Goal: Task Accomplishment & Management: Complete application form

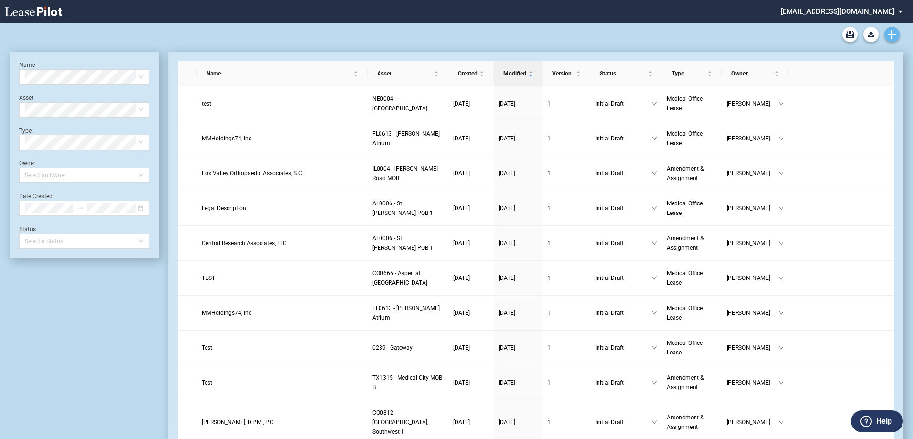
click at [887, 31] on icon "Create new document" at bounding box center [891, 34] width 9 height 9
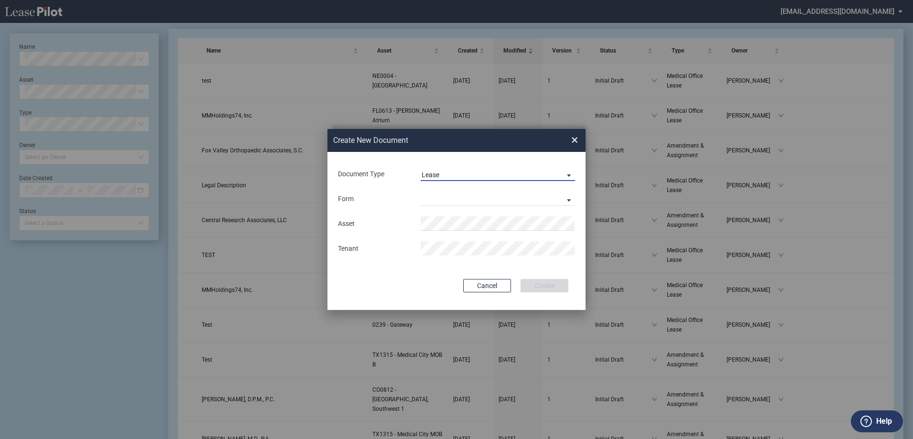
click at [478, 172] on span "Lease" at bounding box center [489, 176] width 137 height 10
click at [488, 205] on md-option "Amendment" at bounding box center [499, 197] width 170 height 23
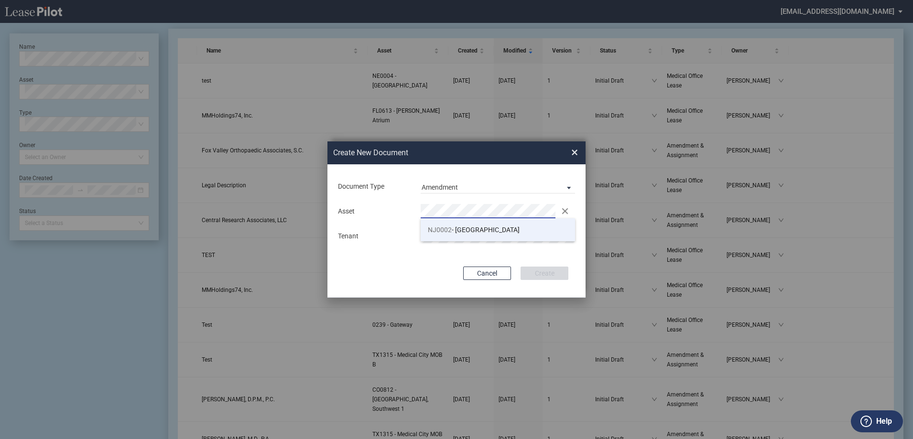
click at [481, 229] on span "NJ0002 - Old Bridge Medical Office Building" at bounding box center [474, 230] width 92 height 8
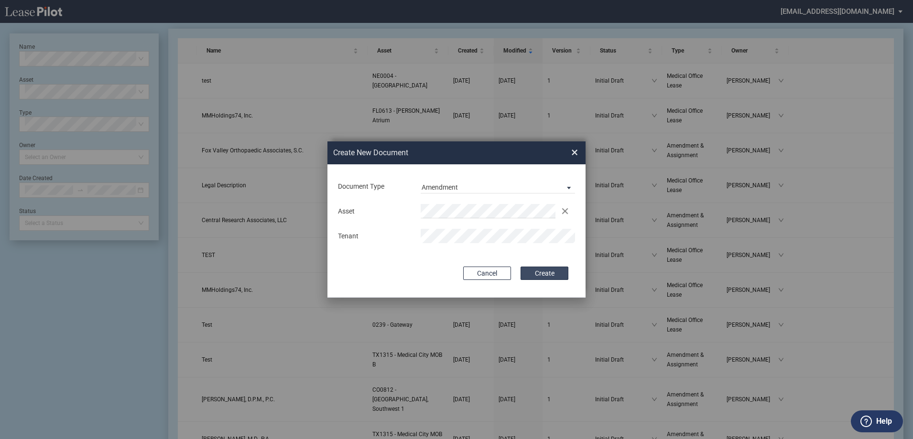
click at [537, 270] on button "Create" at bounding box center [544, 273] width 48 height 13
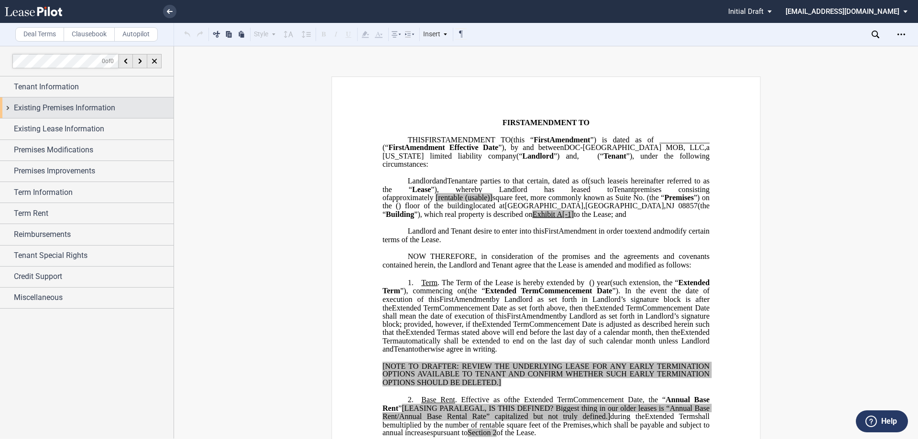
click at [119, 90] on div "Tenant Information" at bounding box center [94, 86] width 160 height 11
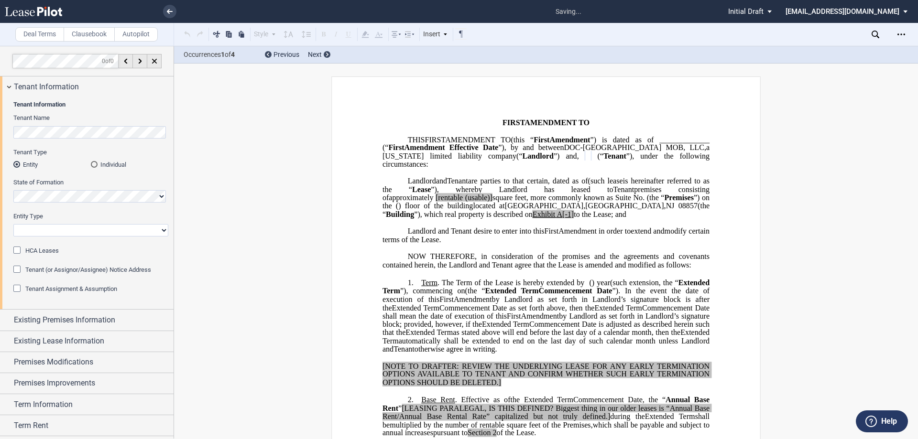
click at [54, 234] on select "Corporation Limited Liability Company General Partnership Limited Partnership O…" at bounding box center [90, 230] width 155 height 12
click at [13, 224] on select "Corporation Limited Liability Company General Partnership Limited Partnership O…" at bounding box center [90, 230] width 155 height 12
click at [68, 275] on md-checkbox "Tenant (or Assignor/Assignee) Notice Address" at bounding box center [82, 270] width 138 height 10
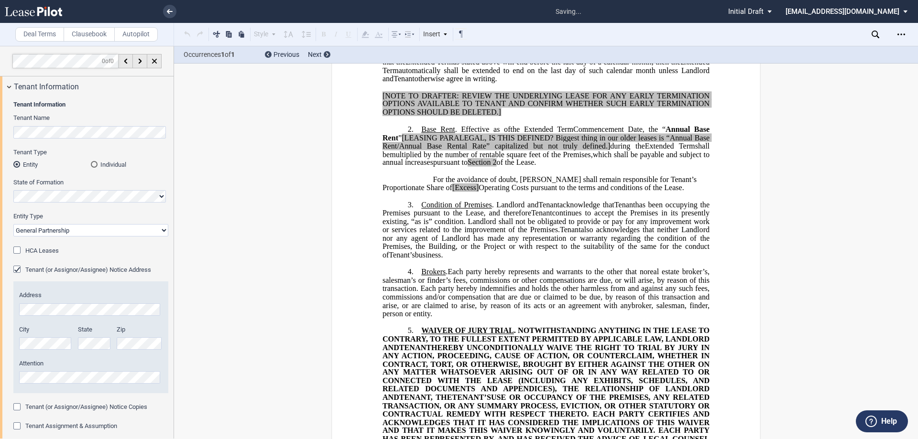
click at [65, 227] on select "Corporation Limited Liability Company General Partnership Limited Partnership O…" at bounding box center [90, 230] width 155 height 12
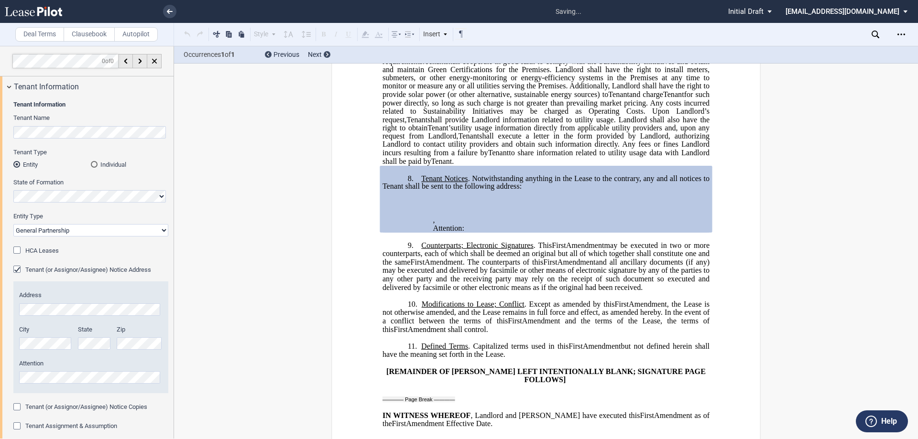
scroll to position [942, 0]
select select "limited liability company"
click at [13, 224] on select "Corporation Limited Liability Company General Partnership Limited Partnership O…" at bounding box center [90, 230] width 155 height 12
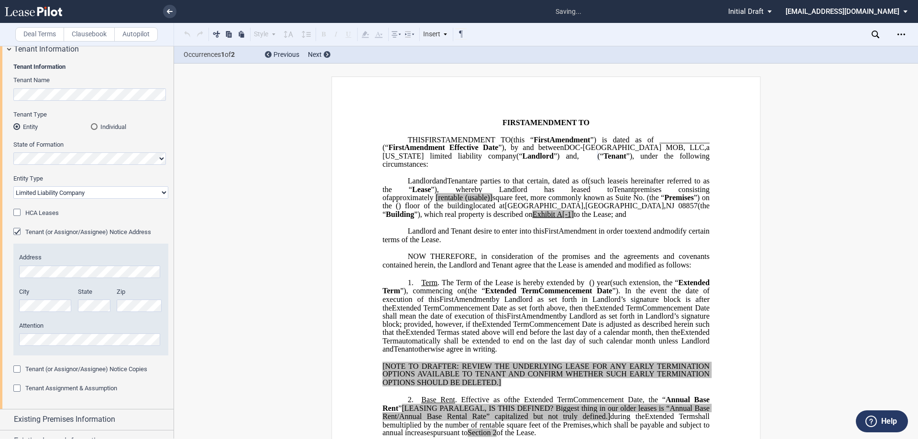
scroll to position [48, 0]
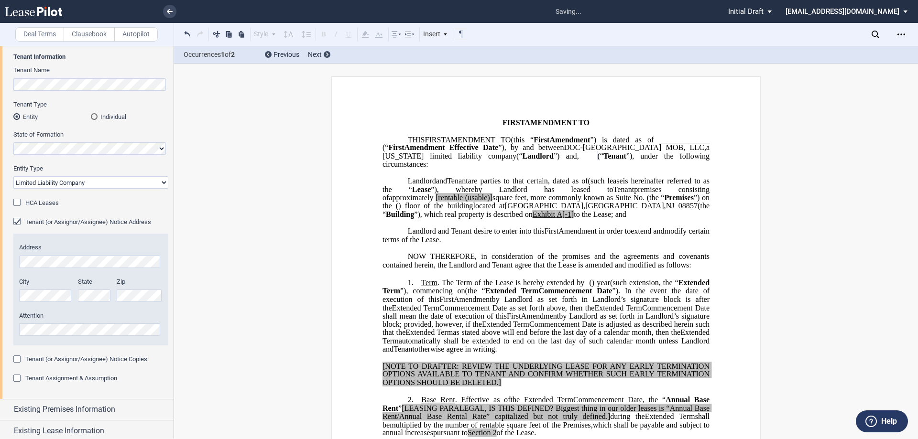
click at [85, 219] on span "Tenant (or Assignor/Assignee) Notice Address" at bounding box center [88, 221] width 126 height 7
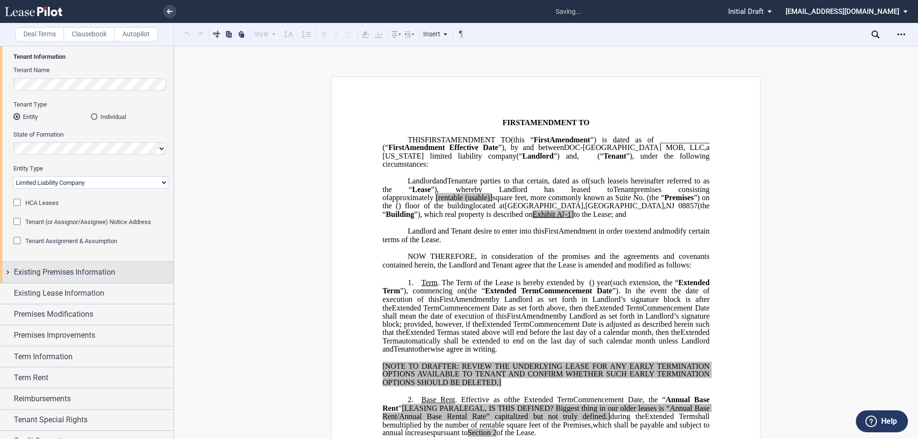
click at [74, 266] on div "Existing Premises Information" at bounding box center [86, 272] width 173 height 21
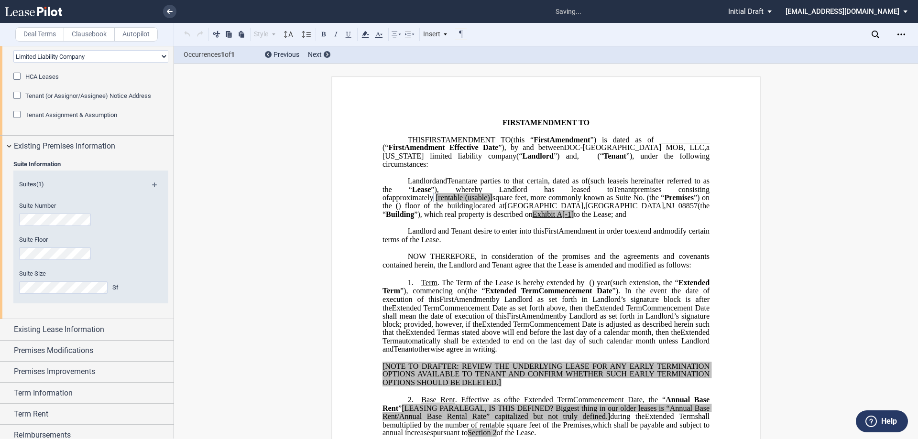
scroll to position [191, 0]
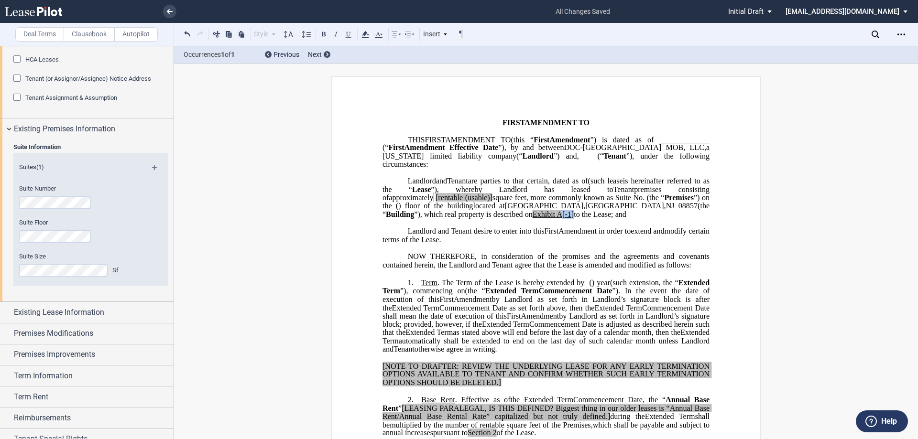
drag, startPoint x: 701, startPoint y: 223, endPoint x: 695, endPoint y: 222, distance: 5.8
click at [695, 218] on span "located at [STREET_ADDRESS] (the “ Building ”), which real property is describe…" at bounding box center [546, 210] width 329 height 17
click at [463, 202] on span "[rentable" at bounding box center [448, 198] width 27 height 9
drag, startPoint x: 646, startPoint y: 204, endPoint x: 614, endPoint y: 204, distance: 32.5
click at [614, 204] on span "approximately ﻿ ﻿ rentable (usable)] square feet, more commonly known as Suite …" at bounding box center [546, 202] width 329 height 17
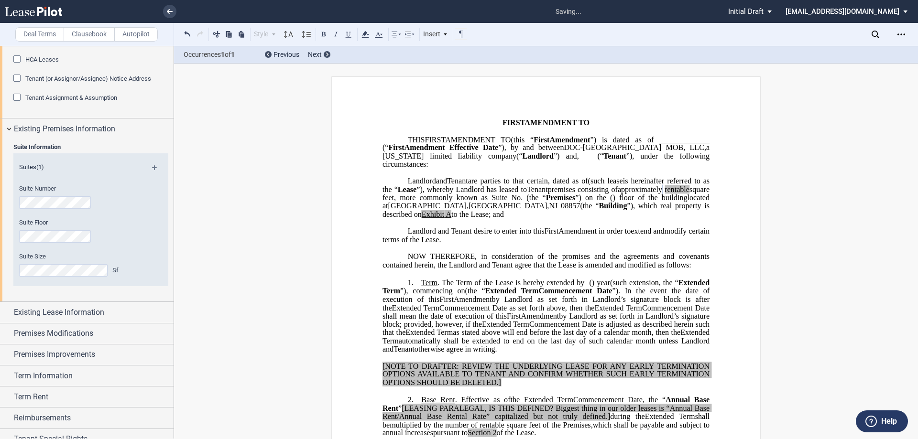
click at [484, 227] on p "﻿" at bounding box center [545, 223] width 327 height 8
click at [76, 317] on span "Existing Lease Information" at bounding box center [59, 312] width 90 height 11
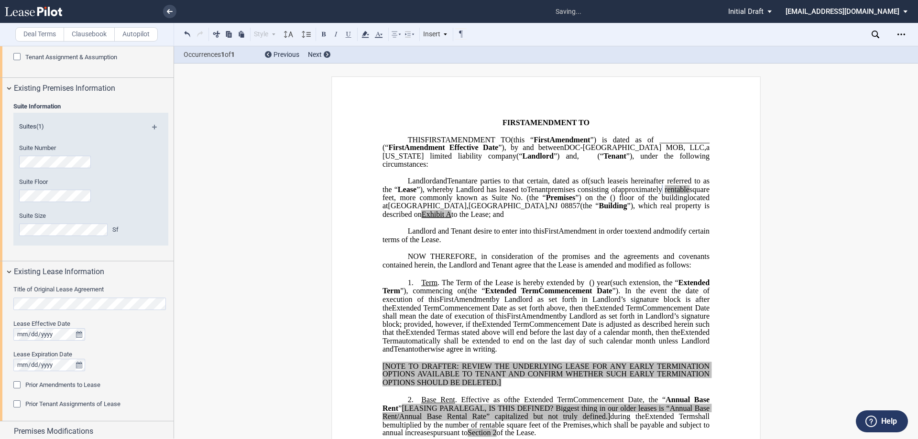
scroll to position [287, 0]
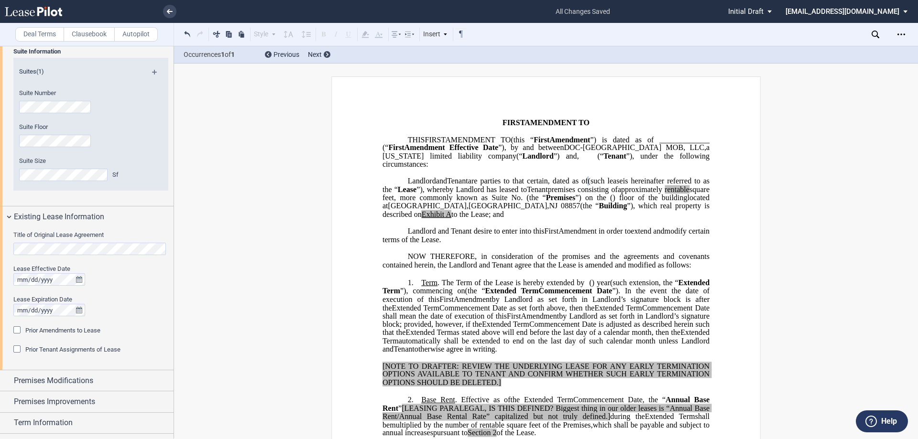
click at [41, 334] on span "Prior Amendments to Lease" at bounding box center [62, 330] width 75 height 7
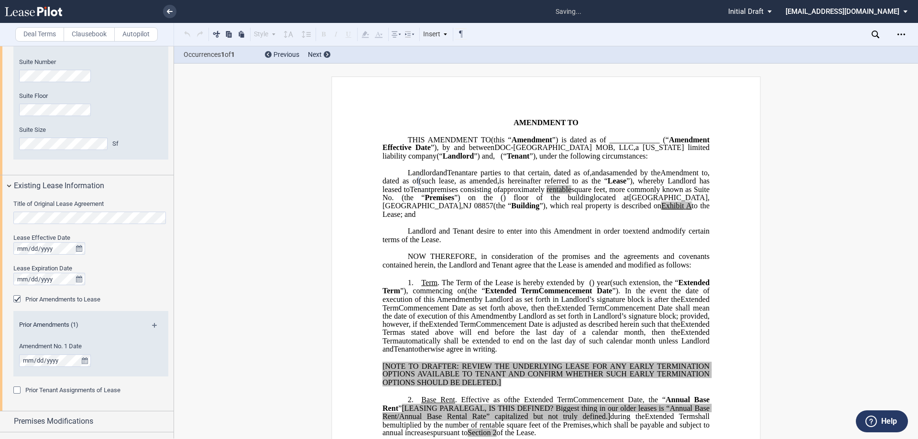
scroll to position [335, 0]
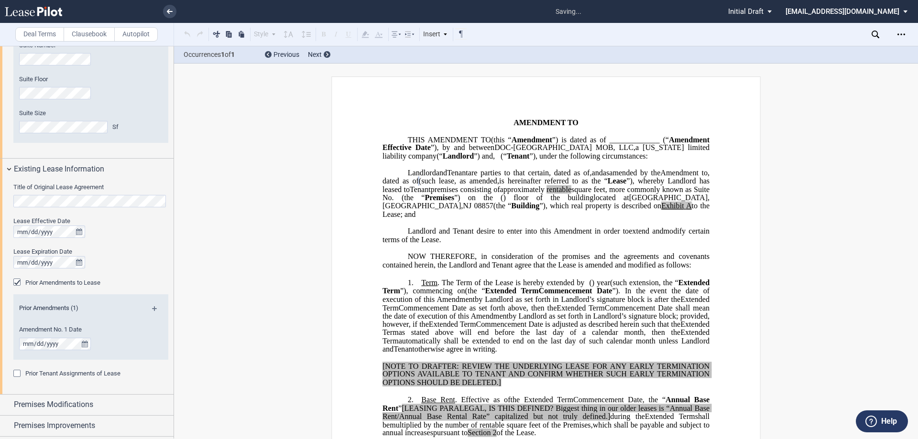
click at [152, 308] on md-icon at bounding box center [158, 311] width 13 height 11
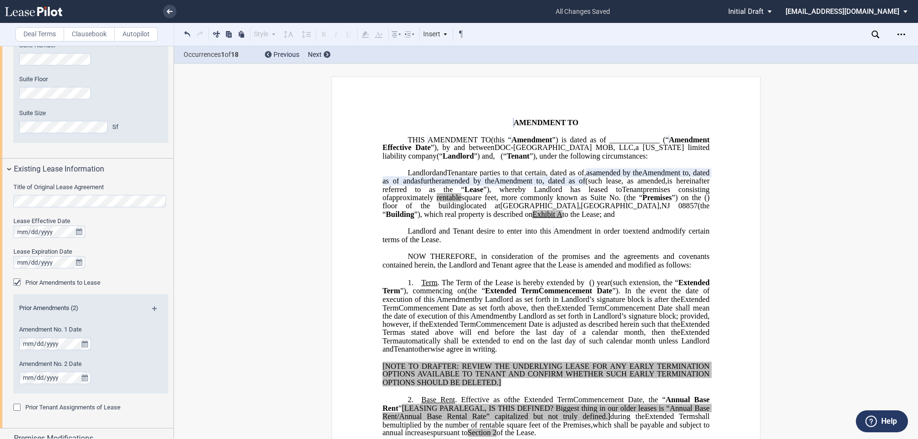
click at [73, 406] on span "Prior Tenant Assignments of Lease" at bounding box center [72, 407] width 95 height 7
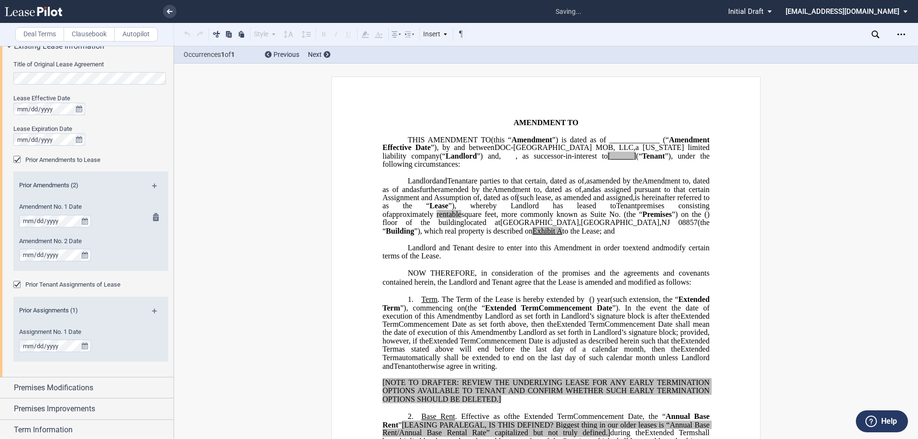
scroll to position [478, 0]
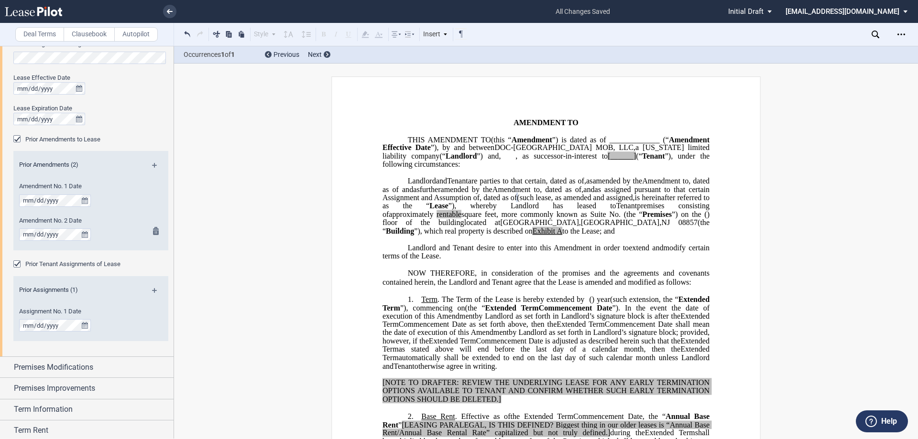
click at [155, 231] on md-icon at bounding box center [158, 232] width 11 height 11
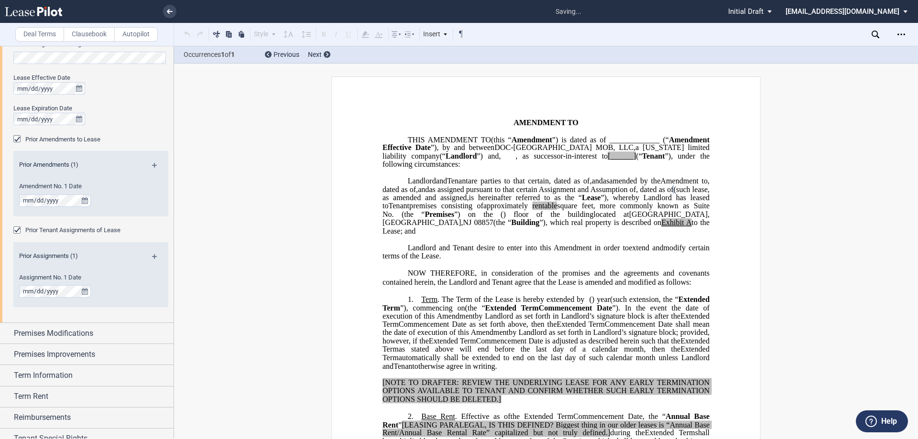
click at [152, 167] on md-icon at bounding box center [158, 168] width 13 height 11
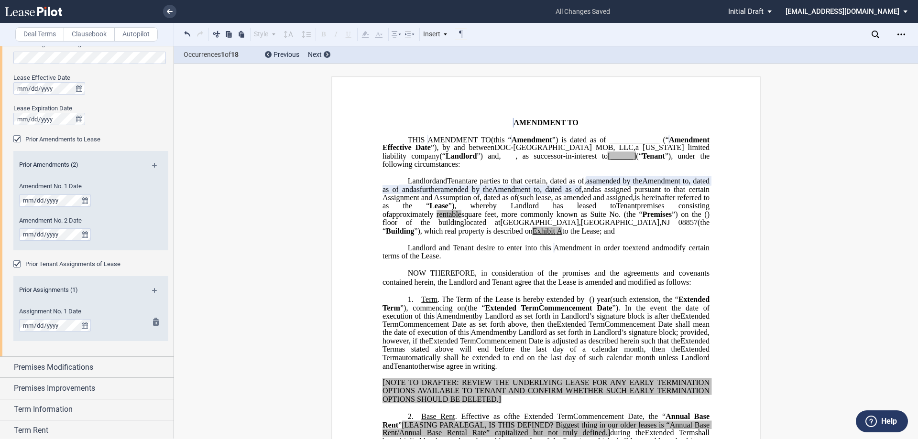
click at [152, 315] on div "Assignment No. 1 Date Entity Type (Other)" at bounding box center [90, 324] width 155 height 34
click at [154, 322] on md-icon at bounding box center [158, 323] width 11 height 11
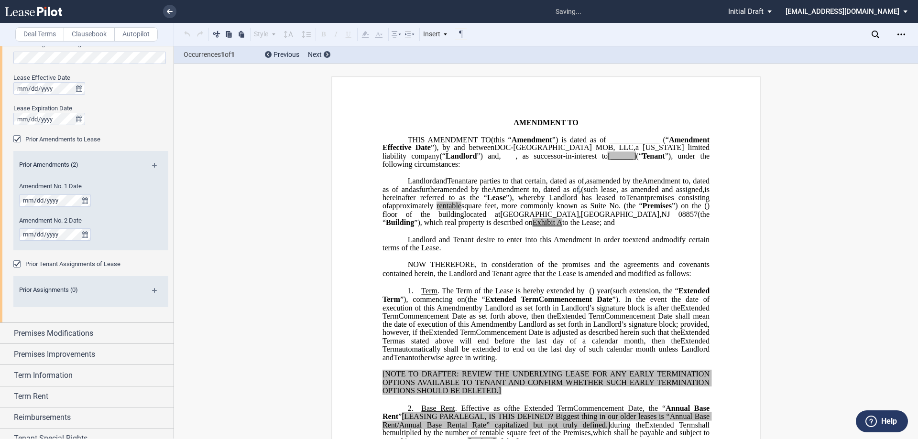
click at [152, 165] on md-icon at bounding box center [158, 168] width 13 height 11
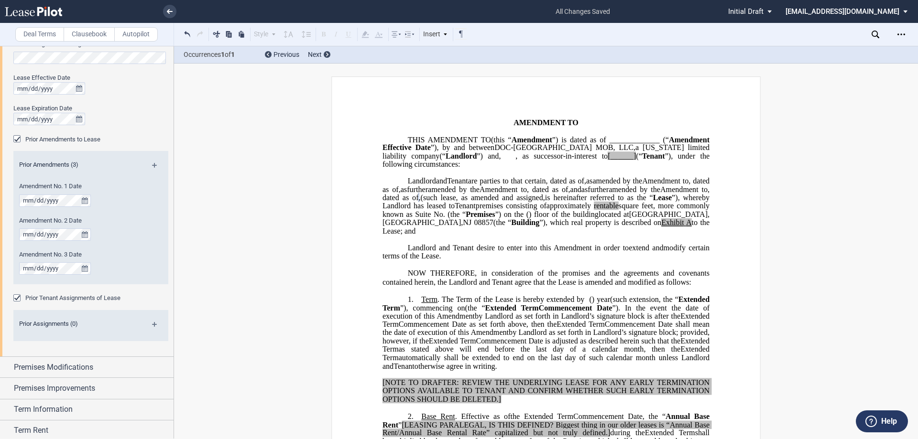
click at [586, 185] on span "," at bounding box center [585, 181] width 2 height 9
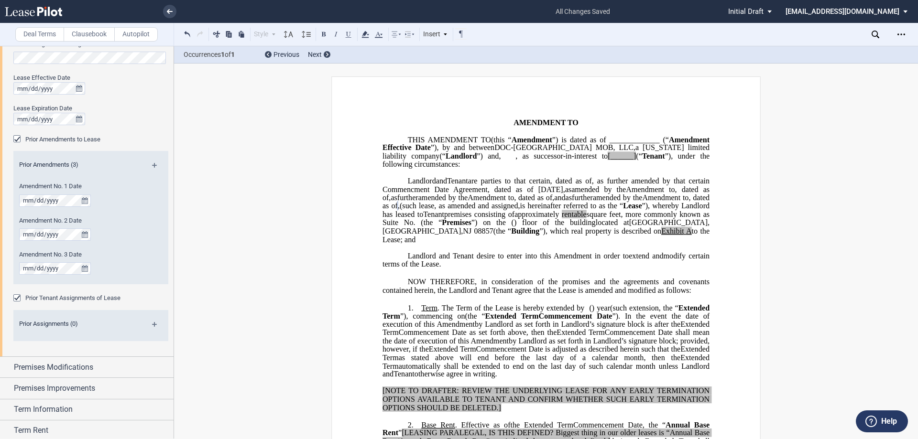
click at [529, 202] on span ", dated as of" at bounding box center [533, 198] width 38 height 9
click at [390, 202] on span "," at bounding box center [390, 198] width 2 height 9
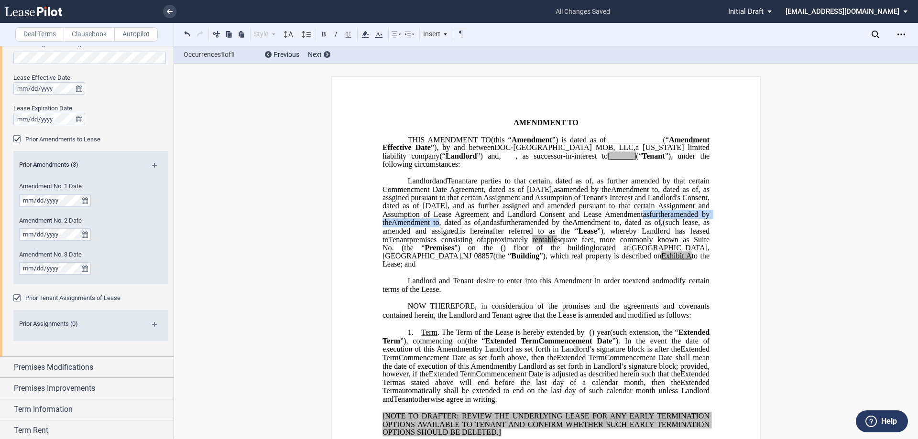
click at [500, 227] on span ", as assgined pursuant to that certain Assignment and Assumption of Tenant's In…" at bounding box center [546, 206] width 329 height 42
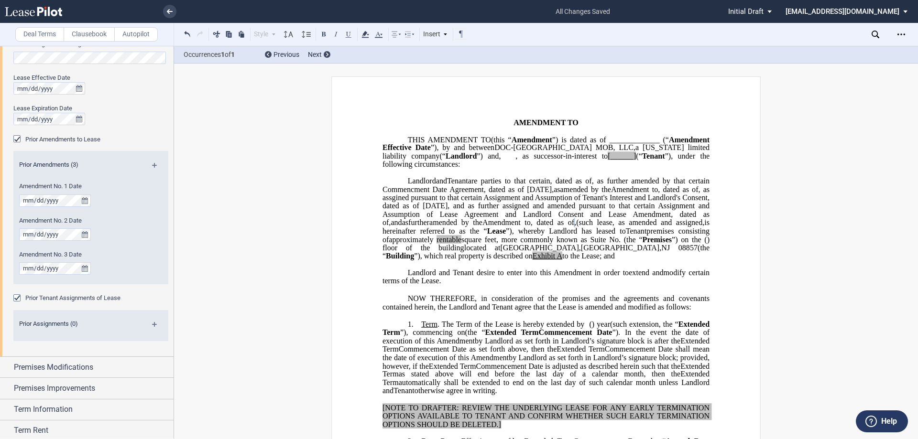
drag, startPoint x: 621, startPoint y: 219, endPoint x: 627, endPoint y: 229, distance: 11.4
click at [621, 218] on span ", as assgined pursuant to that certain Assignment and Assumption of Tenant's In…" at bounding box center [546, 201] width 329 height 33
click at [637, 227] on span ", dated as of" at bounding box center [546, 218] width 329 height 17
click at [442, 243] on span "premises consisting of" at bounding box center [546, 235] width 329 height 17
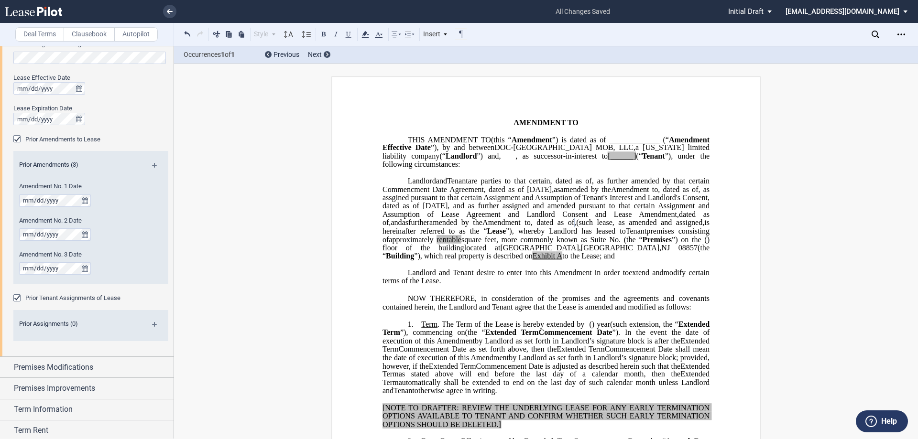
click at [452, 243] on span "premises consisting of" at bounding box center [546, 235] width 329 height 17
click at [414, 260] on span "Building" at bounding box center [400, 256] width 28 height 9
drag, startPoint x: 467, startPoint y: 249, endPoint x: 615, endPoint y: 285, distance: 152.1
click at [612, 227] on span ", as amended and assigned," at bounding box center [658, 222] width 92 height 9
click at [540, 269] on p "﻿" at bounding box center [545, 264] width 327 height 8
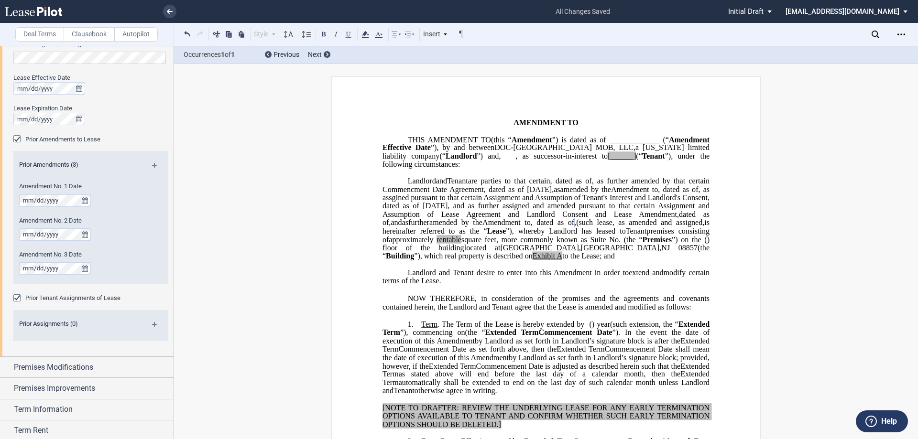
click at [532, 260] on span "”), which real property is described on" at bounding box center [473, 256] width 119 height 9
drag, startPoint x: 575, startPoint y: 163, endPoint x: 588, endPoint y: 163, distance: 13.4
click at [588, 161] on span ", as successor-in-interest to [______]" at bounding box center [575, 156] width 120 height 9
click at [607, 161] on span "[______]" at bounding box center [621, 156] width 28 height 9
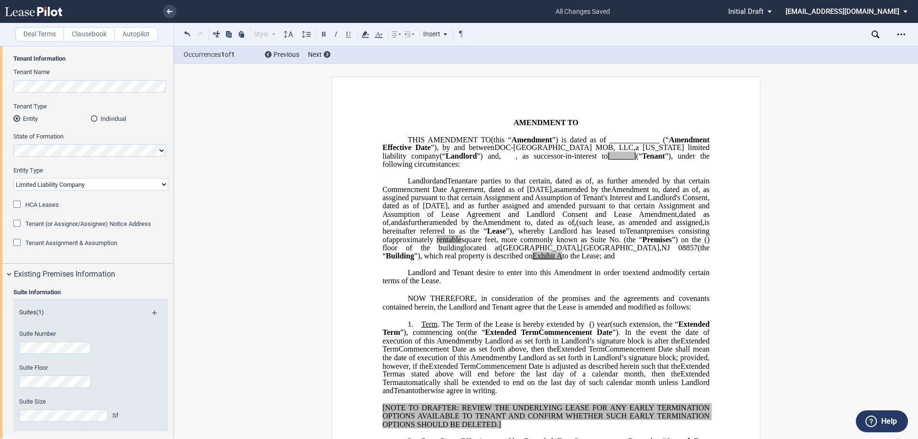
scroll to position [0, 0]
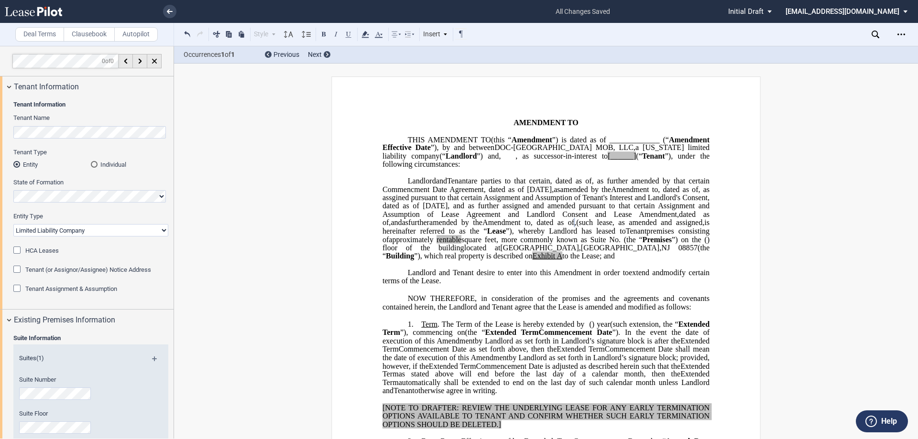
click at [93, 292] on span "Tenant Assignment & Assumption" at bounding box center [71, 288] width 92 height 7
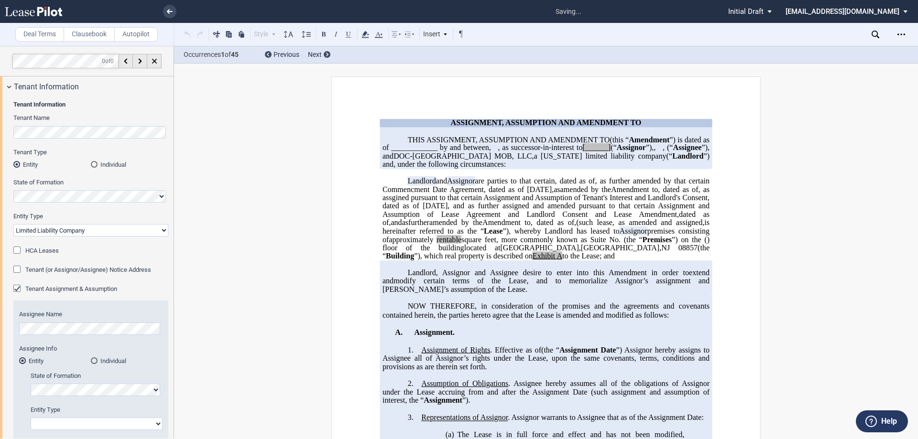
click at [531, 161] on span "DOC-[GEOGRAPHIC_DATA] MOB, LLC" at bounding box center [462, 156] width 138 height 9
click at [591, 152] on span "[______]" at bounding box center [596, 147] width 28 height 9
drag, startPoint x: 583, startPoint y: 155, endPoint x: 613, endPoint y: 155, distance: 29.6
click at [613, 155] on p "THIS ASSIGNMENT, ASSUMPTION AND ﻿ ﻿ FIRST AMENDMENT TO ﻿ ﻿ (this “ ﻿ ﻿ First Am…" at bounding box center [545, 152] width 327 height 33
click at [688, 156] on span "Urology Management Associatesm LLC" at bounding box center [546, 151] width 329 height 17
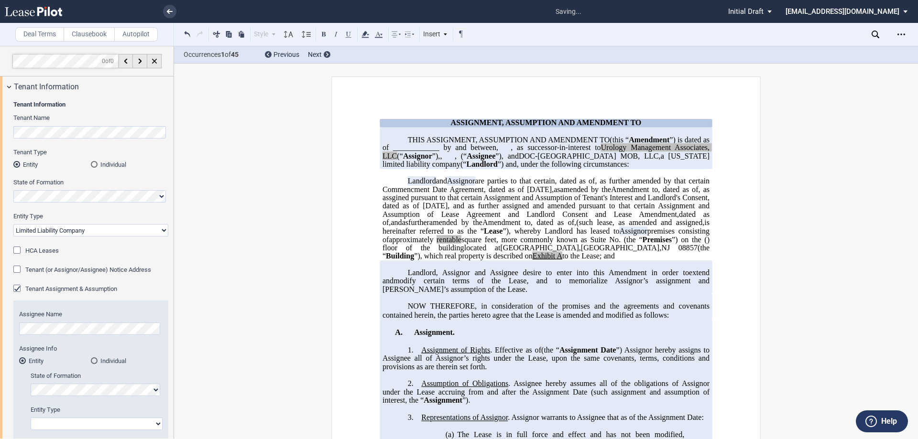
click at [600, 156] on span "Urology Management Associates, LLC" at bounding box center [546, 151] width 329 height 17
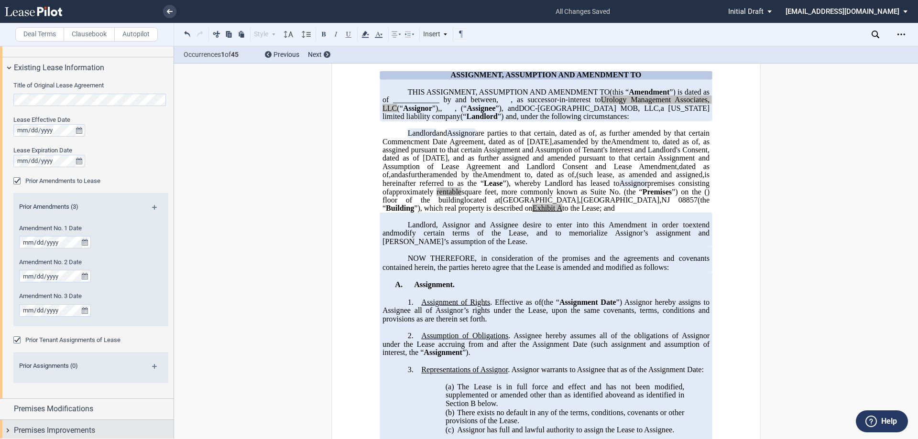
scroll to position [812, 0]
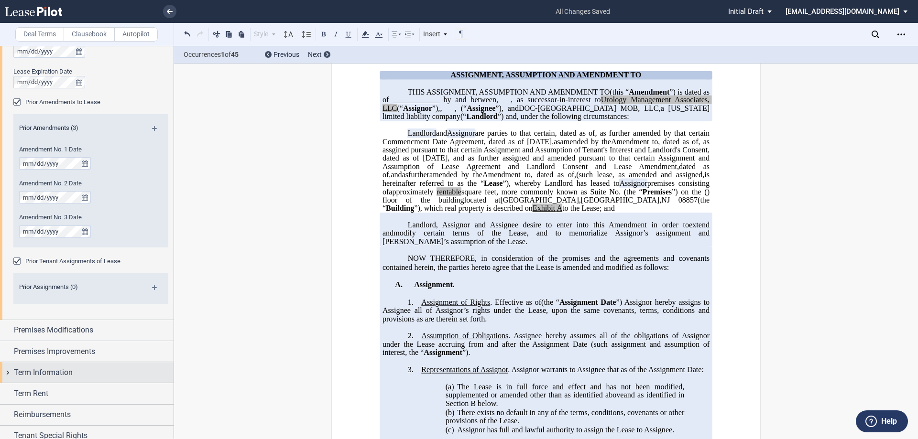
click at [47, 375] on span "Term Information" at bounding box center [43, 372] width 59 height 11
click at [50, 391] on span "Extended Term" at bounding box center [45, 390] width 40 height 7
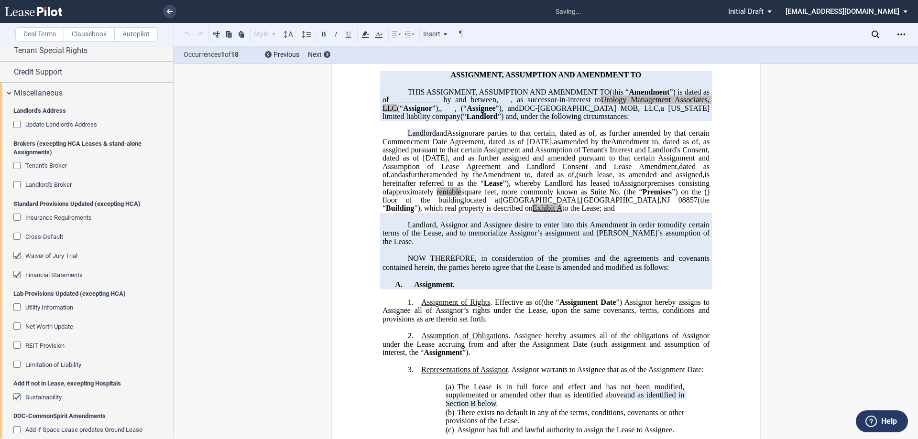
scroll to position [1334, 0]
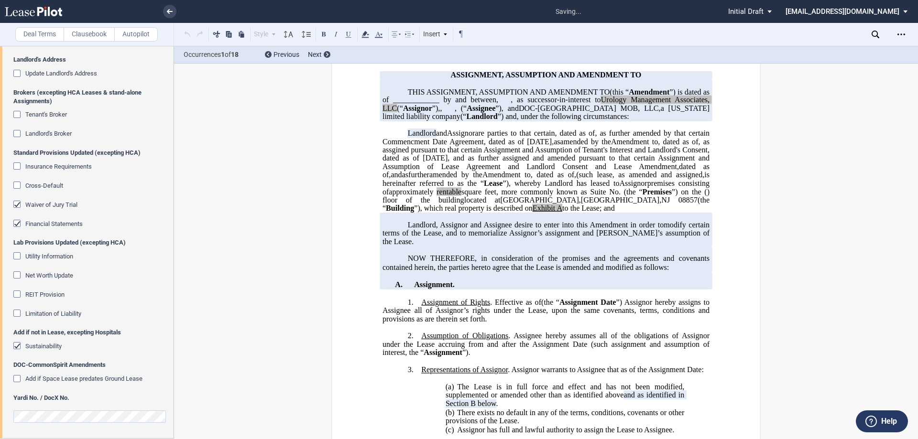
click at [53, 346] on span "Sustainability" at bounding box center [43, 346] width 36 height 7
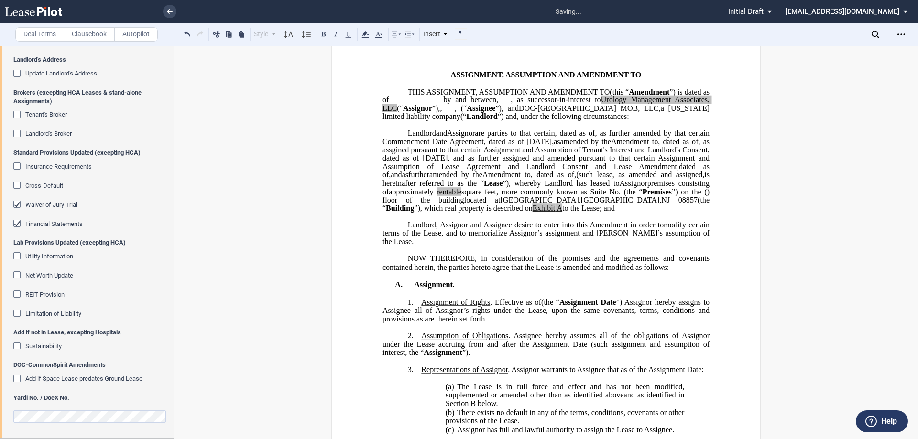
click at [55, 229] on md-checkbox "Financial Statements" at bounding box center [47, 224] width 69 height 10
click at [59, 218] on editor-control "Waiver of Jury Trial" at bounding box center [90, 209] width 155 height 19
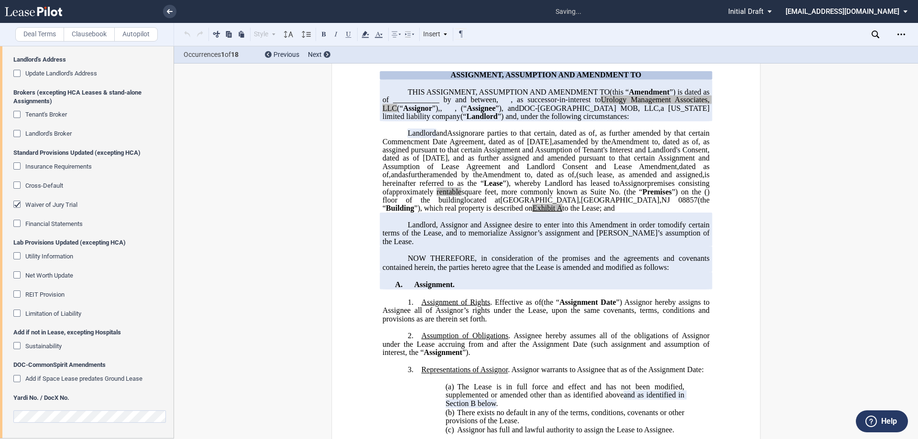
click at [62, 205] on span "Waiver of Jury Trial" at bounding box center [51, 204] width 52 height 7
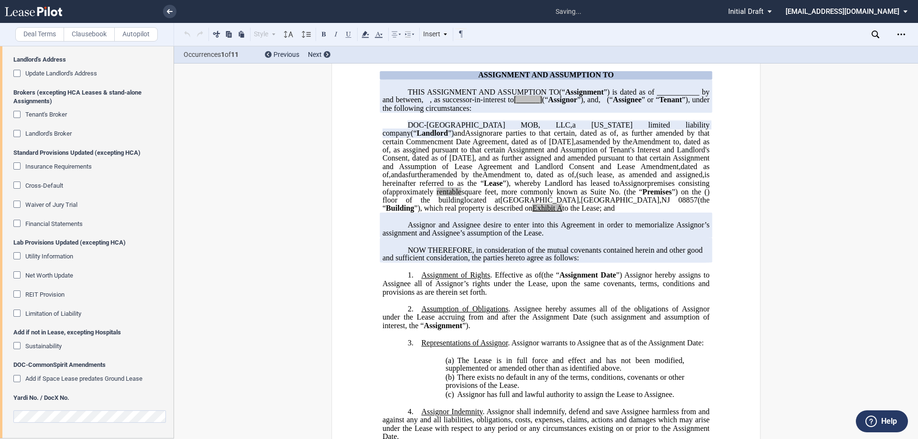
click at [79, 419] on editor-control at bounding box center [90, 419] width 155 height 25
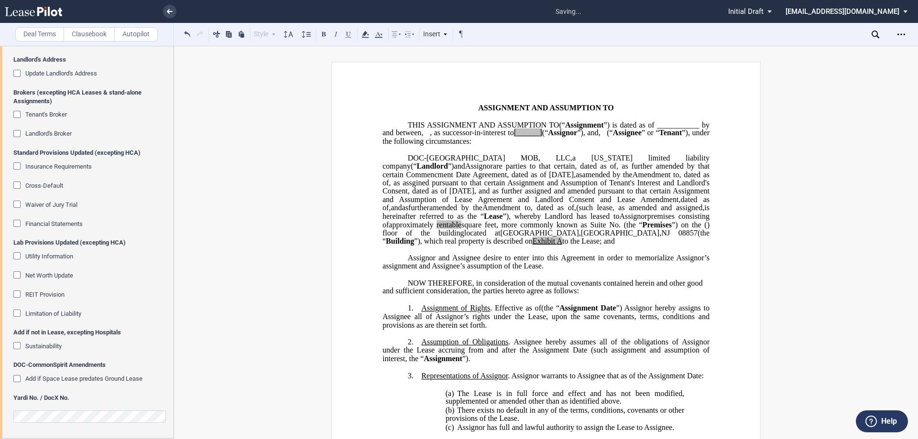
scroll to position [0, 0]
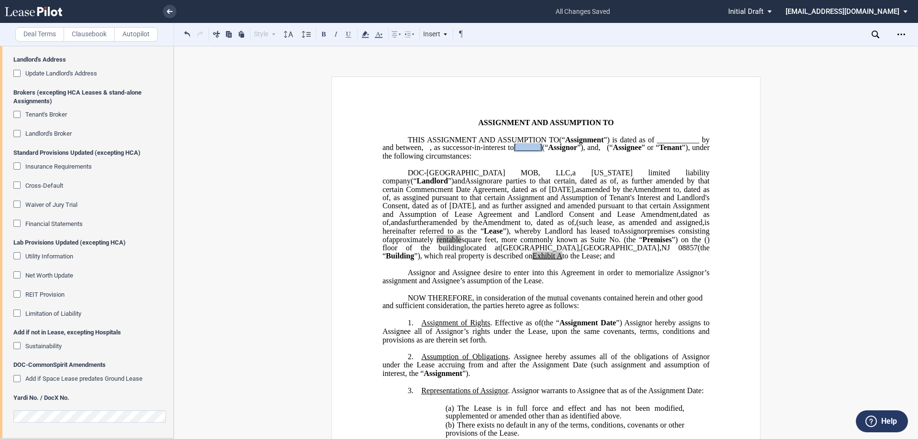
drag, startPoint x: 484, startPoint y: 153, endPoint x: 454, endPoint y: 154, distance: 29.7
click at [454, 154] on p "THIS ASSIGNMENT AND ASSUMPTION TO ﻿ ﻿ (“ Assignment ”) is dated as of _________…" at bounding box center [545, 148] width 327 height 25
click at [433, 177] on span "DOC-[GEOGRAPHIC_DATA] MOB, LLC" at bounding box center [489, 172] width 162 height 9
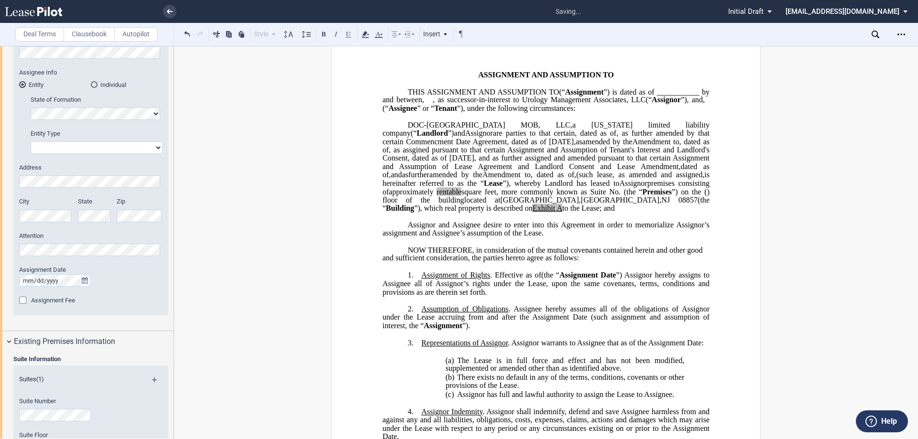
scroll to position [331, 0]
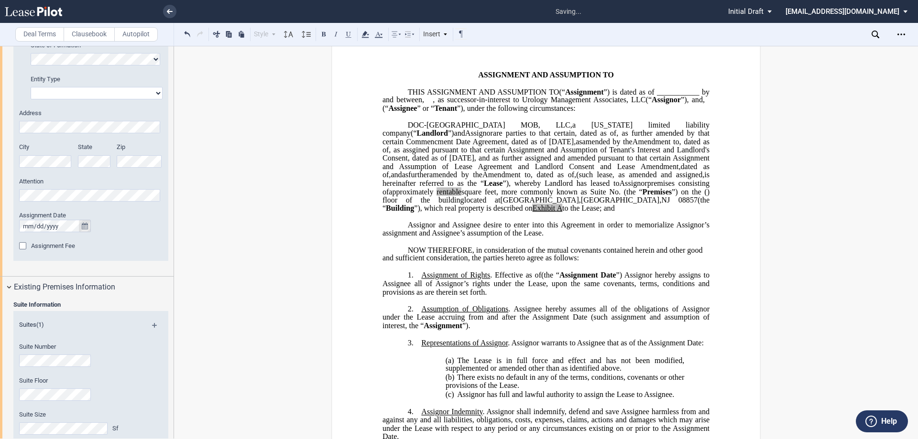
click at [85, 226] on icon "true" at bounding box center [85, 226] width 6 height 7
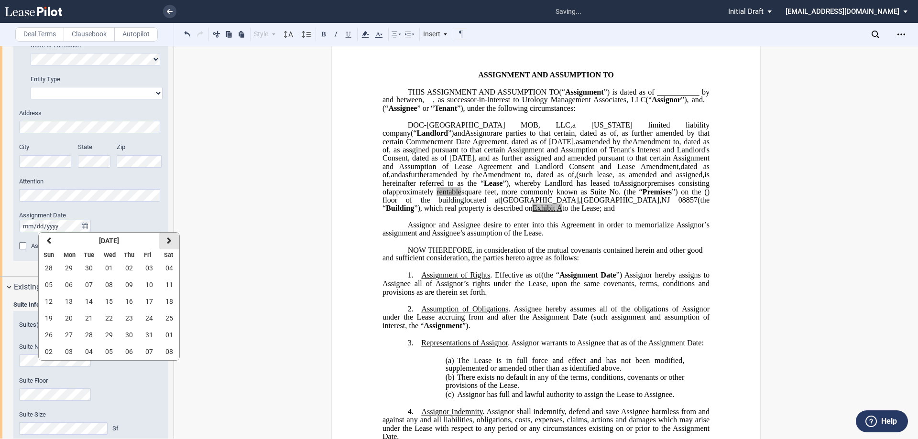
click at [170, 242] on icon "button" at bounding box center [169, 241] width 5 height 8
click at [170, 271] on span "01" at bounding box center [169, 268] width 8 height 8
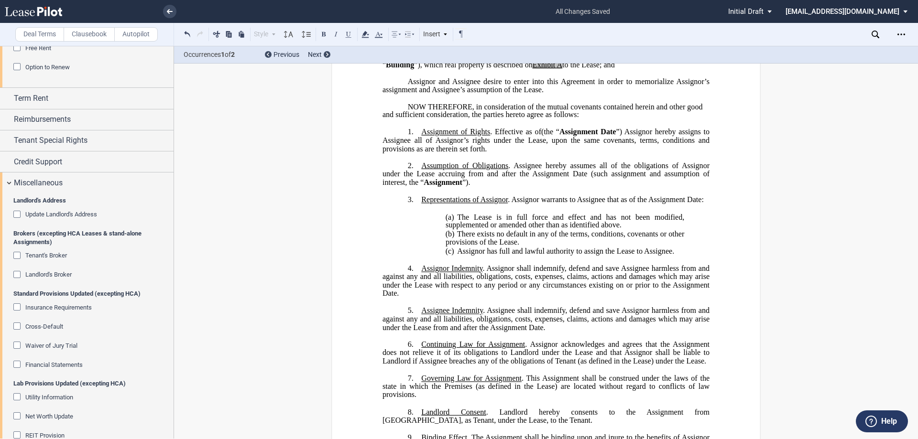
scroll to position [1191, 0]
click at [66, 167] on div "Credit Support" at bounding box center [94, 164] width 160 height 11
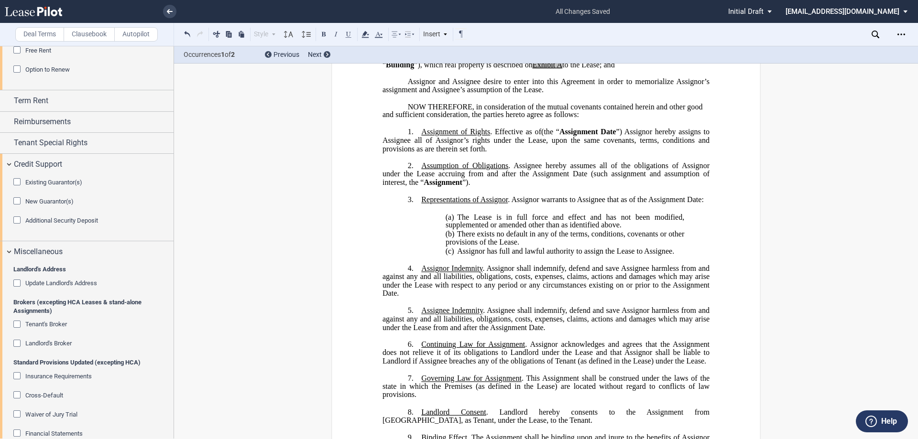
click at [55, 202] on span "New Guarantor(s)" at bounding box center [49, 201] width 48 height 7
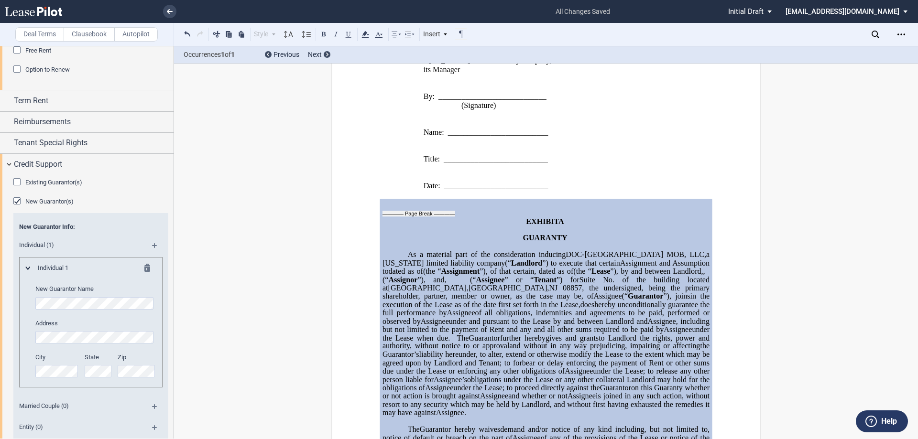
scroll to position [1150, 0]
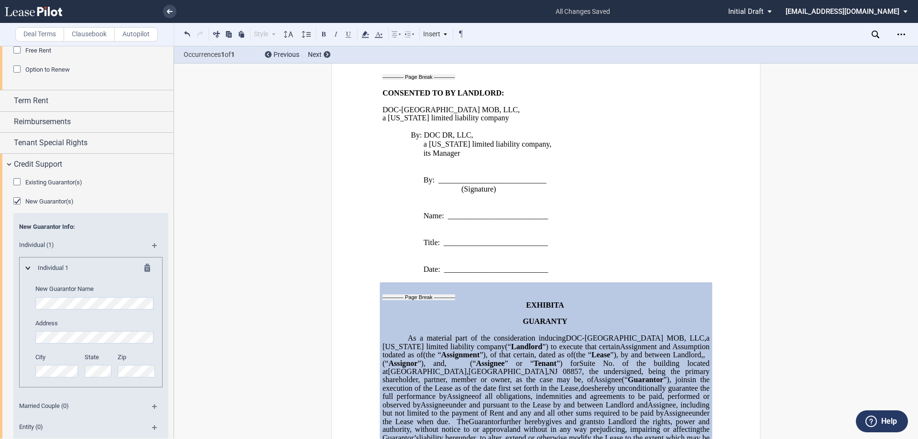
click at [140, 268] on div at bounding box center [137, 269] width 23 height 11
click at [144, 267] on md-icon at bounding box center [149, 269] width 11 height 11
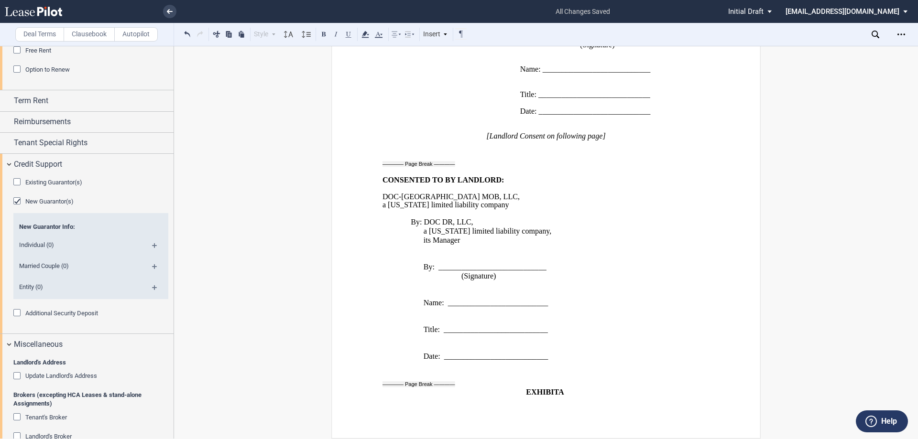
scroll to position [1071, 0]
click at [152, 284] on div "Entity (0)" at bounding box center [90, 288] width 155 height 21
click at [152, 286] on md-icon at bounding box center [158, 290] width 13 height 11
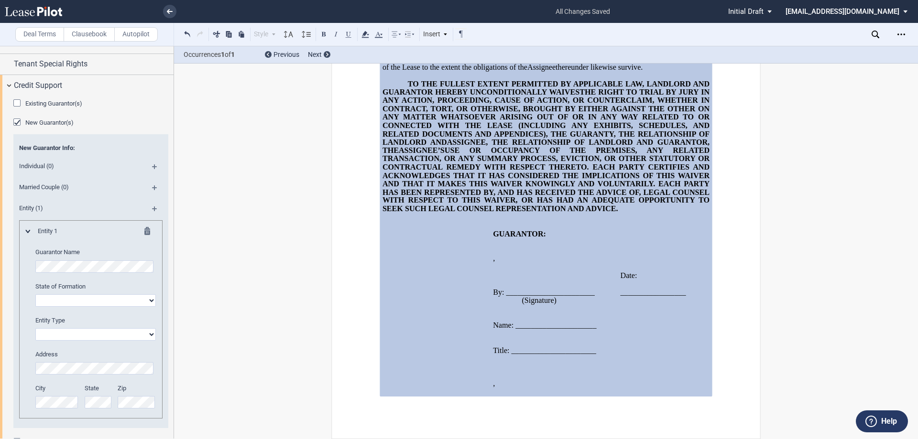
scroll to position [1286, 0]
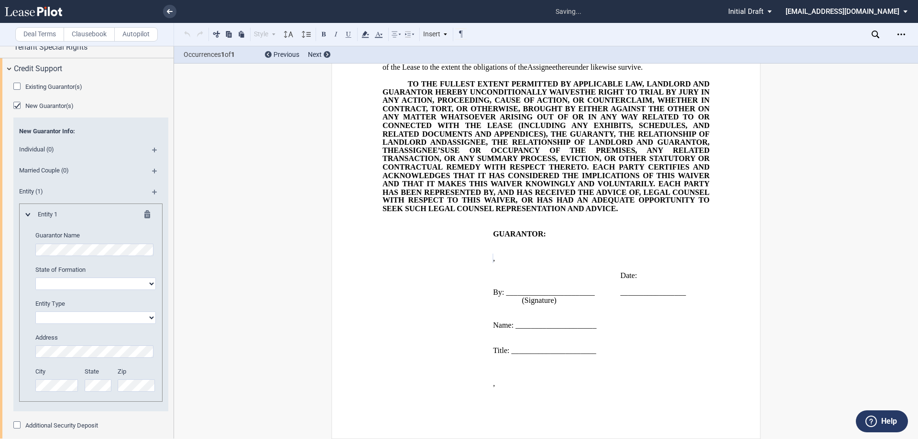
click at [518, 317] on p at bounding box center [553, 317] width 120 height 8
click at [537, 367] on p at bounding box center [553, 367] width 120 height 8
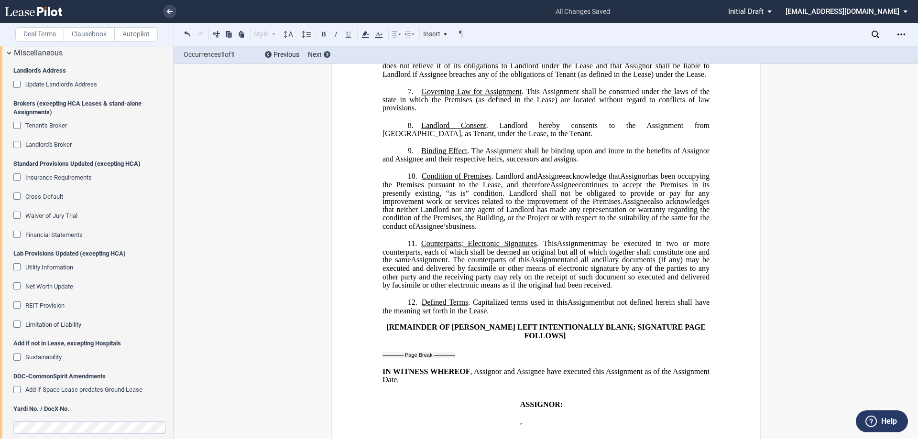
scroll to position [1701, 0]
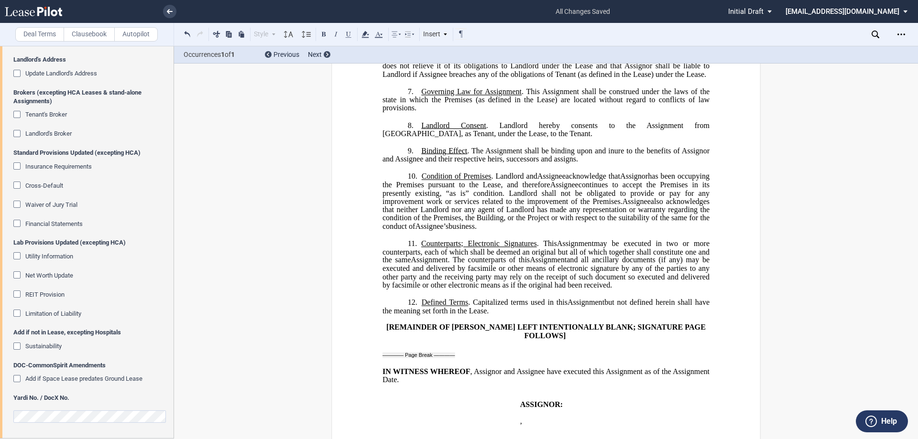
click at [47, 347] on span "Sustainability" at bounding box center [43, 346] width 36 height 7
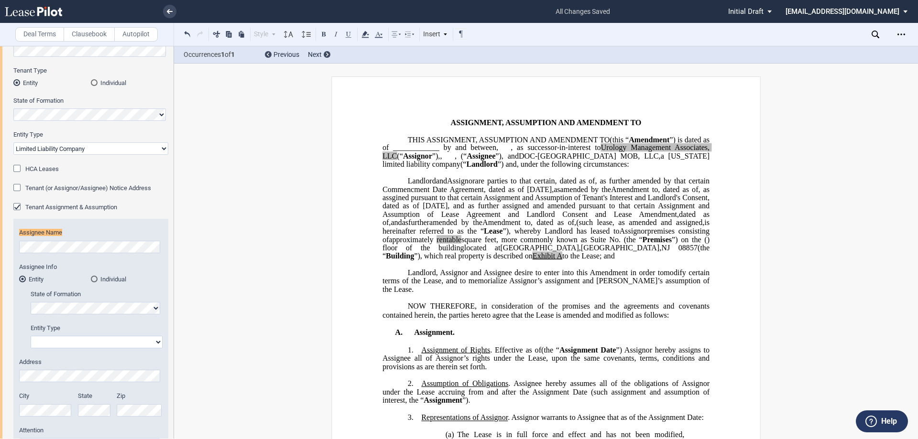
scroll to position [72, 0]
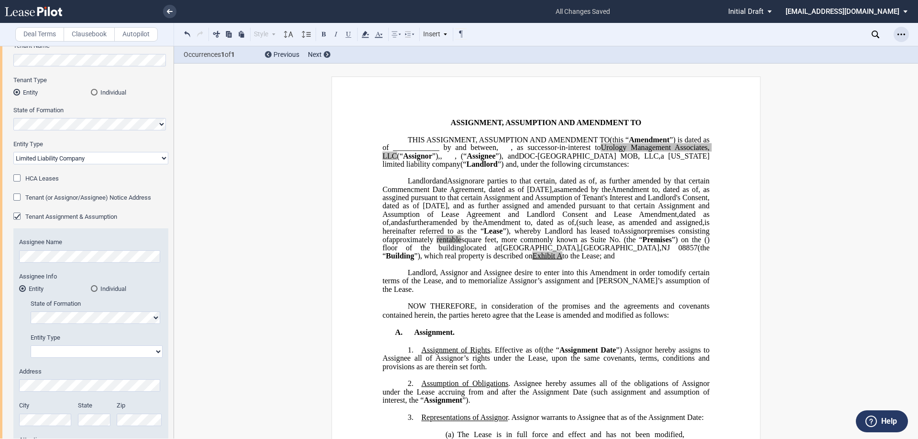
click at [897, 35] on div "Open Lease options menu" at bounding box center [900, 34] width 15 height 15
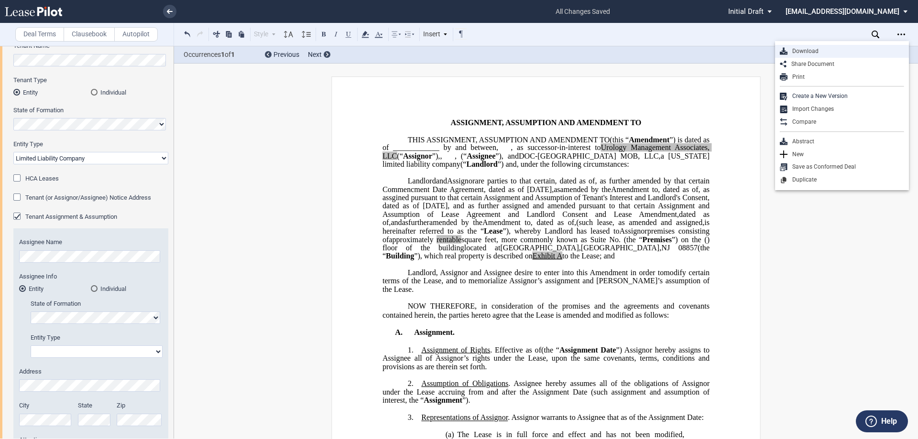
click at [851, 50] on div "Download" at bounding box center [845, 51] width 117 height 8
